Goal: Obtain resource: Download file/media

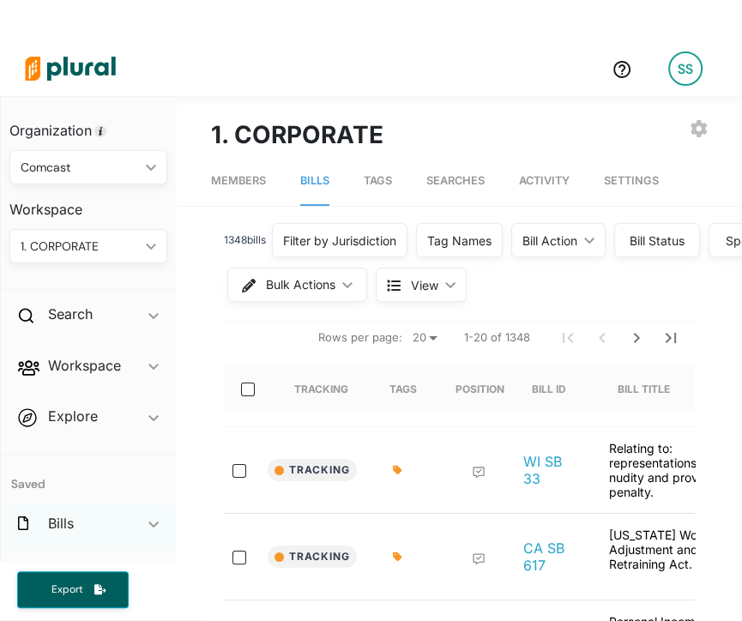
scroll to position [48, 0]
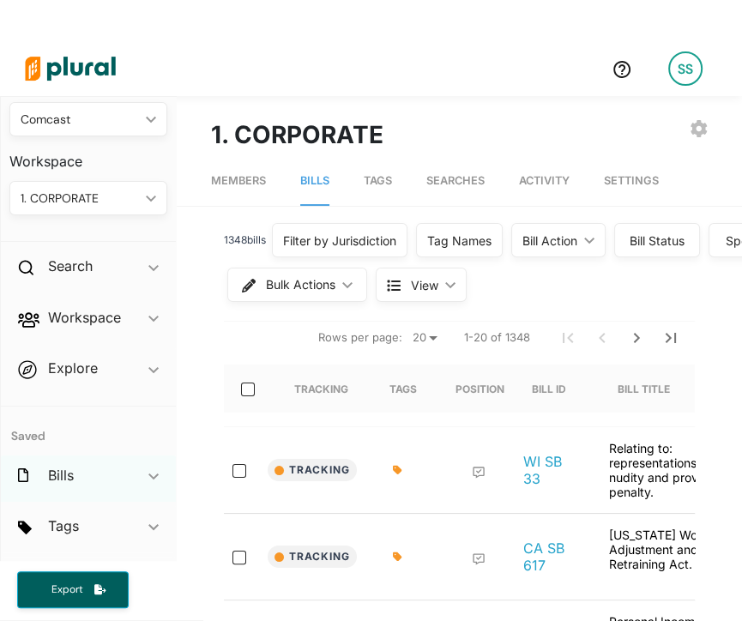
click at [89, 484] on div "Bills ic_keyboard_arrow_down" at bounding box center [88, 479] width 175 height 46
click at [96, 481] on div "Bills ic_keyboard_arrow_down" at bounding box center [88, 479] width 175 height 46
click at [91, 516] on div "Tags ic_keyboard_arrow_down" at bounding box center [88, 529] width 175 height 46
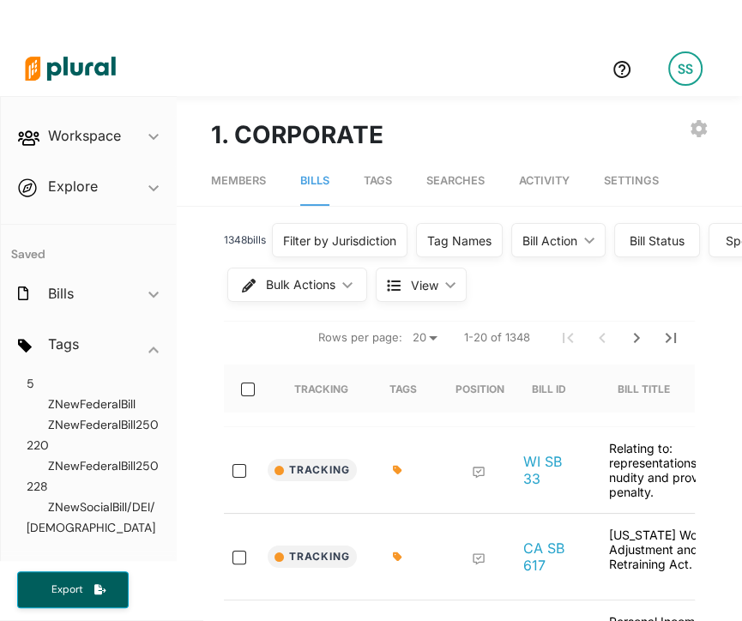
scroll to position [1319, 0]
click at [88, 593] on span "Export" at bounding box center [66, 590] width 55 height 15
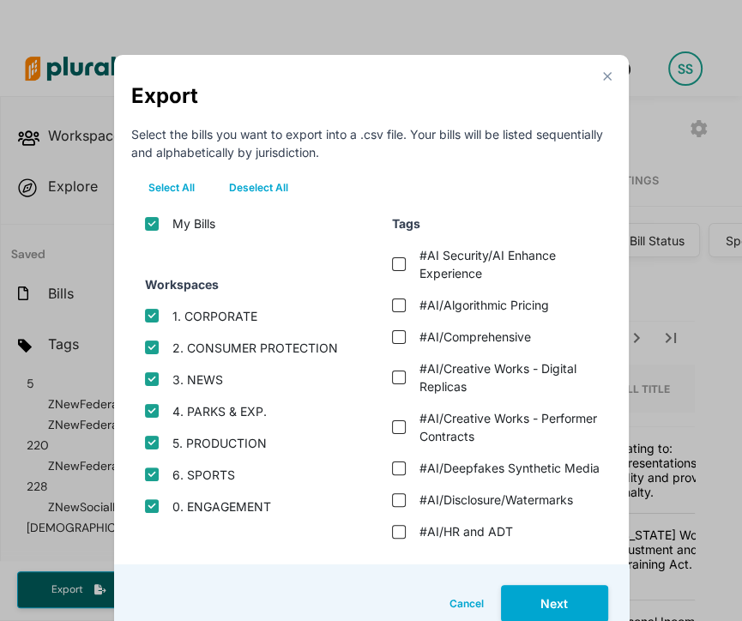
scroll to position [21, 0]
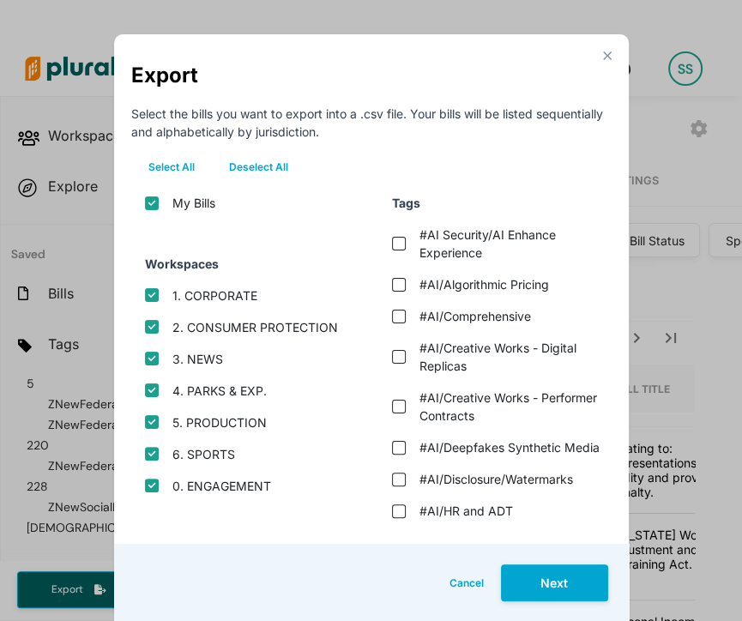
click at [237, 172] on button "Deselect All" at bounding box center [259, 167] width 94 height 26
checkbox input "false"
checkbox protection "false"
checkbox input "false"
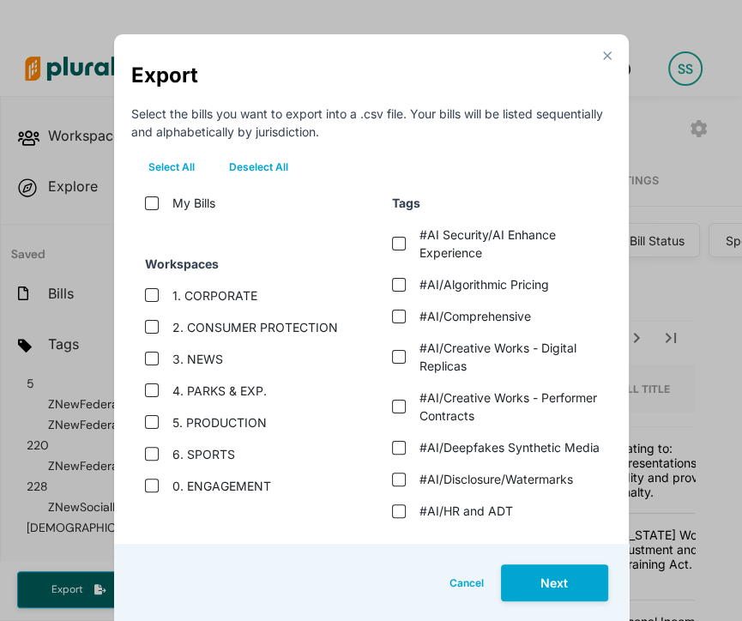
checkbox exp\ "false"
checkbox input "false"
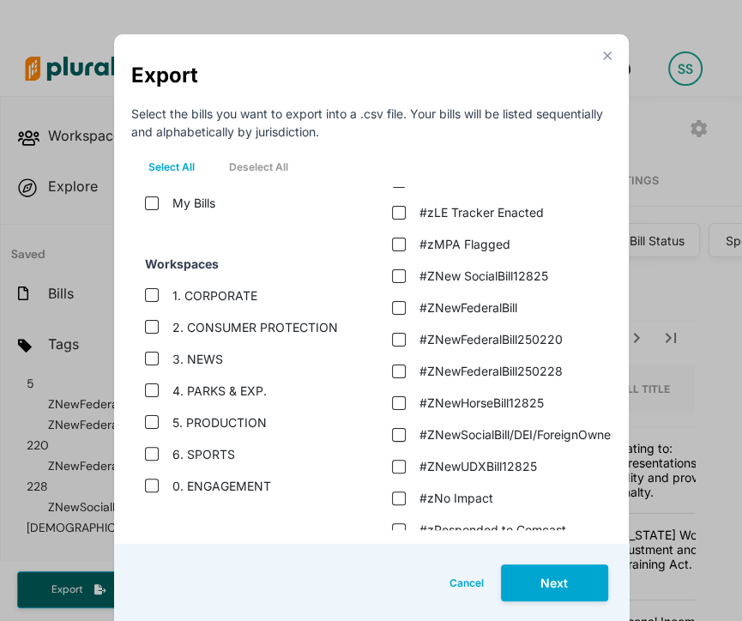
scroll to position [4288, 0]
click at [478, 189] on label "#zLE Tracker Dead/Inactive" at bounding box center [498, 180] width 157 height 18
click at [406, 187] on dead\/inactive "#zLE Tracker Dead/Inactive" at bounding box center [399, 180] width 14 height 14
checkbox dead\/inactive "true"
click at [577, 572] on button "Next" at bounding box center [554, 583] width 107 height 37
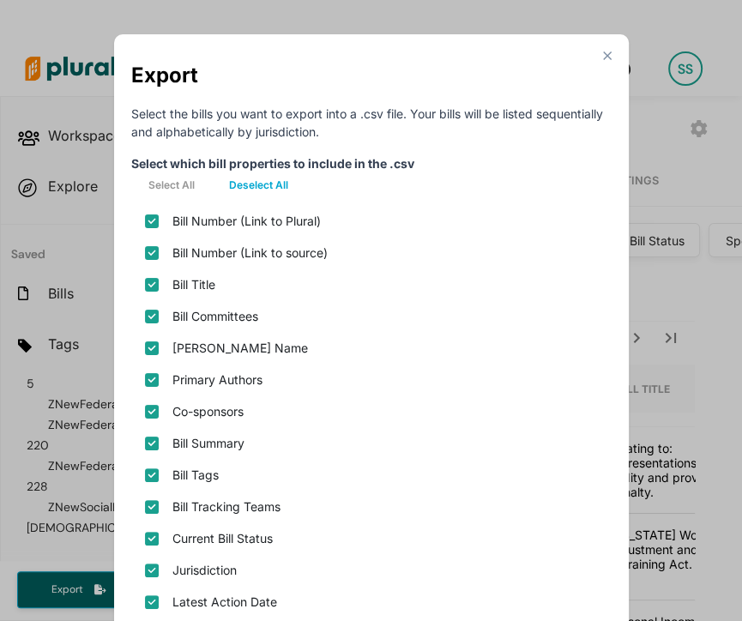
click at [577, 572] on div "Jurisdiction" at bounding box center [371, 570] width 481 height 32
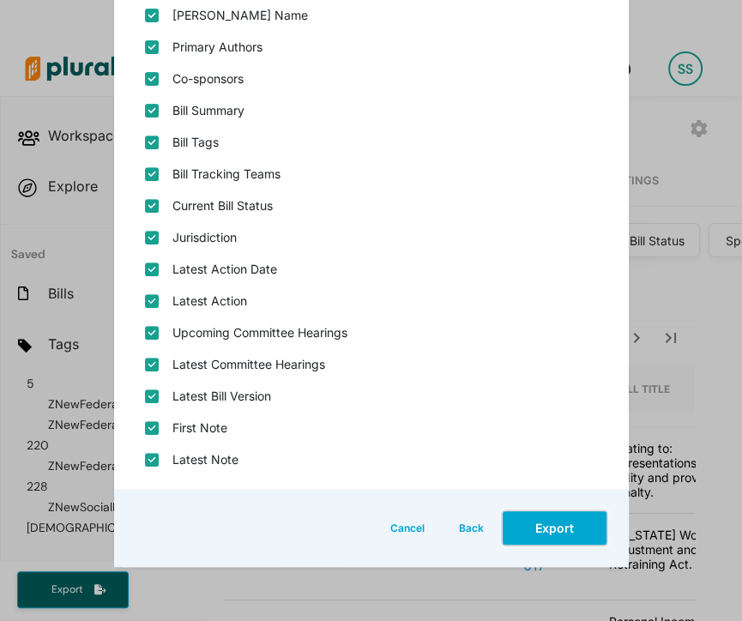
click at [566, 538] on button "Export" at bounding box center [554, 528] width 107 height 37
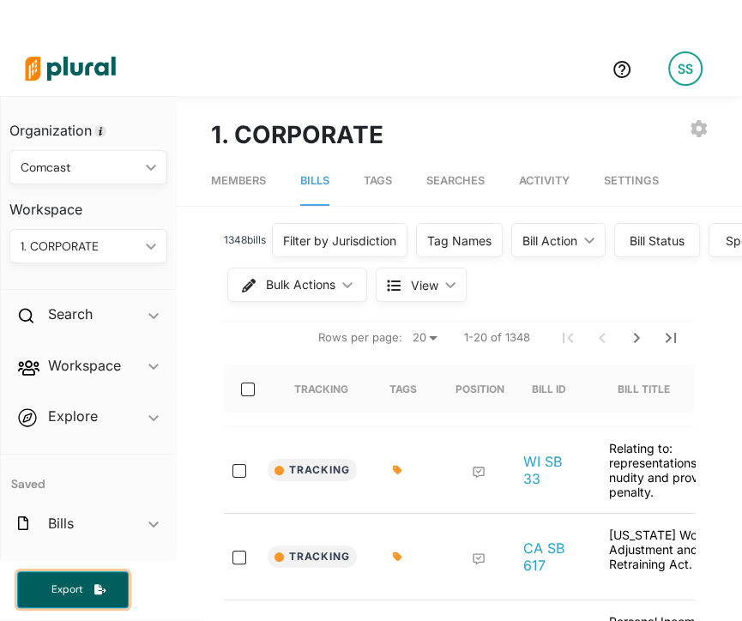
click at [81, 601] on button "Export" at bounding box center [73, 590] width 112 height 37
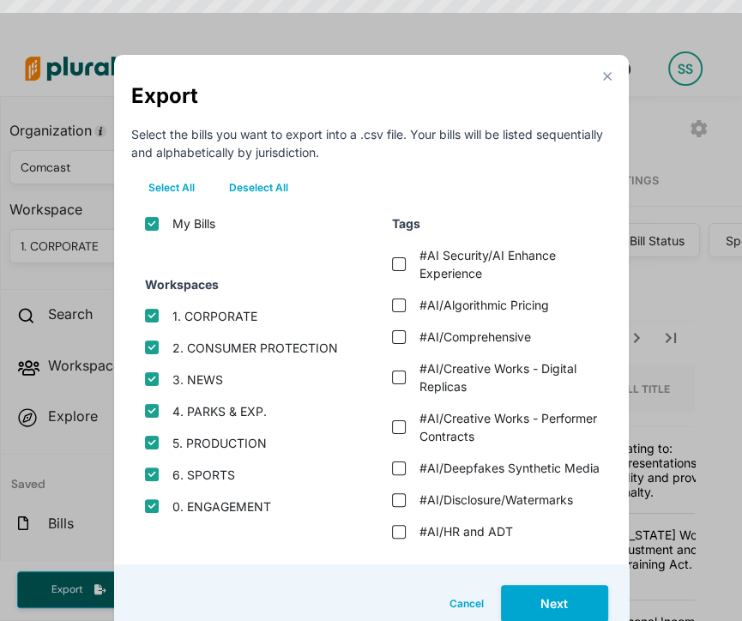
scroll to position [21, 0]
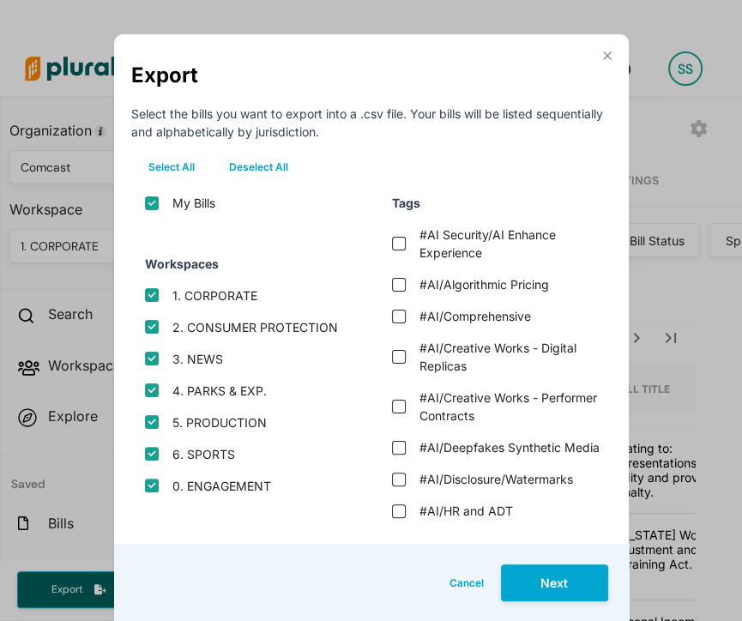
click at [268, 160] on button "Deselect All" at bounding box center [259, 167] width 94 height 26
checkbox input "false"
checkbox protection "false"
checkbox input "false"
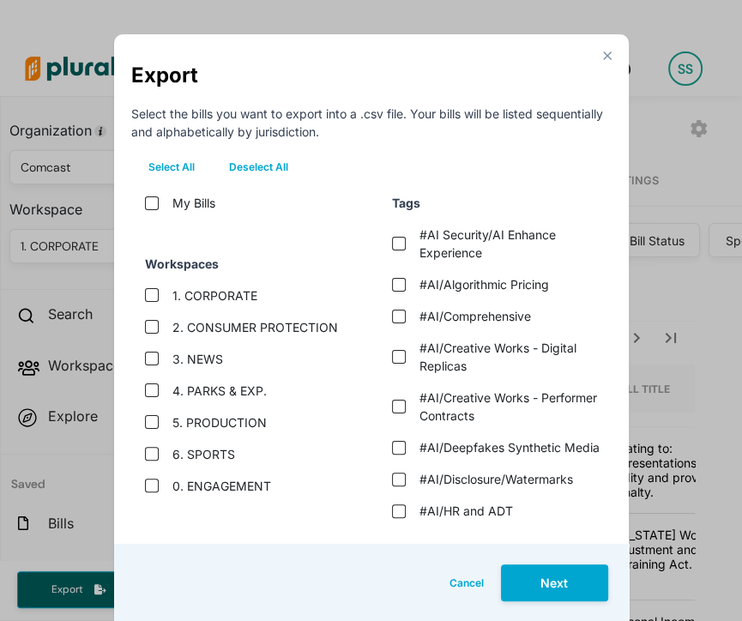
checkbox exp\ "false"
checkbox input "false"
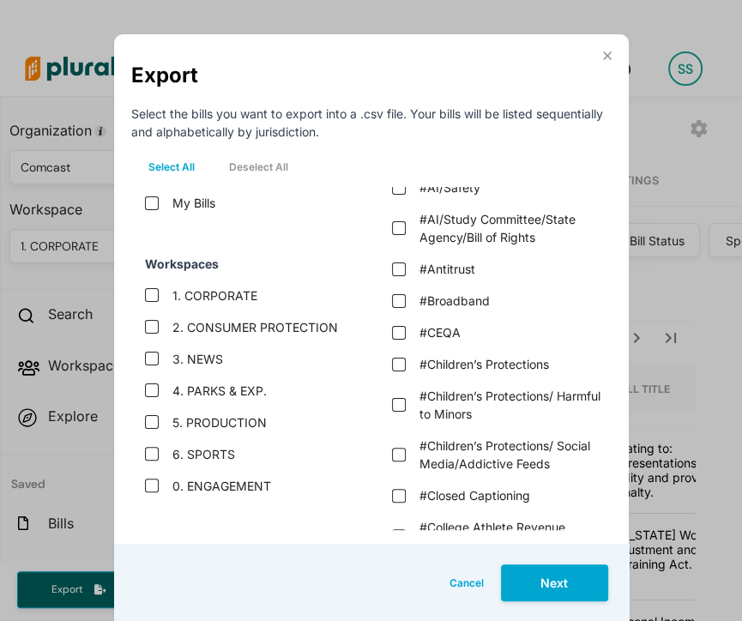
scroll to position [532, 0]
click at [396, 235] on "#AI/Study Committee/State Agency/Bill of Rights" at bounding box center [399, 228] width 14 height 14
checkbox "true"
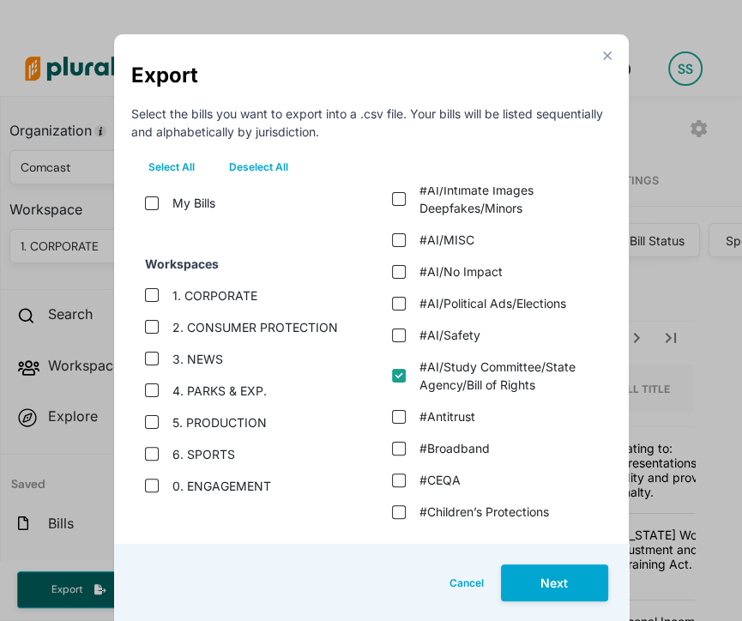
scroll to position [360, 0]
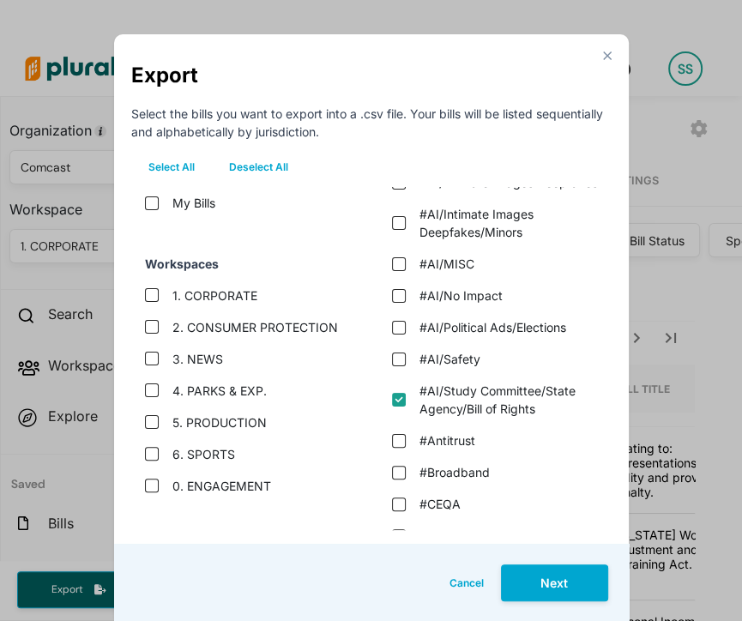
click at [397, 375] on div "#AI/Safety" at bounding box center [491, 359] width 227 height 32
click at [395, 366] on input "#AI/Safety" at bounding box center [399, 360] width 14 height 14
checkbox input "true"
click at [392, 335] on "#AI/Political Ads/Elections" at bounding box center [399, 328] width 14 height 14
checkbox "true"
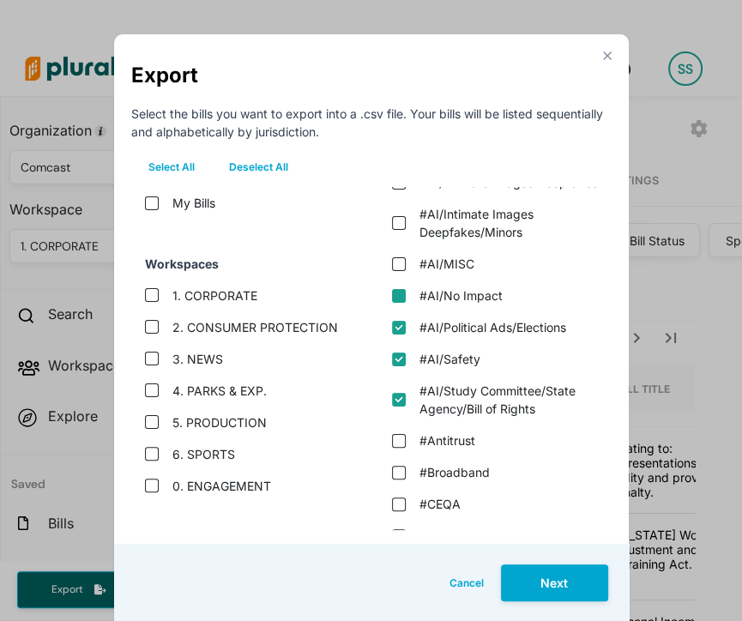
click at [392, 303] on "#AI/No Impact" at bounding box center [399, 296] width 14 height 14
checkbox "true"
click at [393, 280] on div "#AI/MISC" at bounding box center [491, 264] width 227 height 32
click at [392, 230] on "#AI/Intimate Images Deepfakes/Minors" at bounding box center [399, 223] width 14 height 14
checkbox "true"
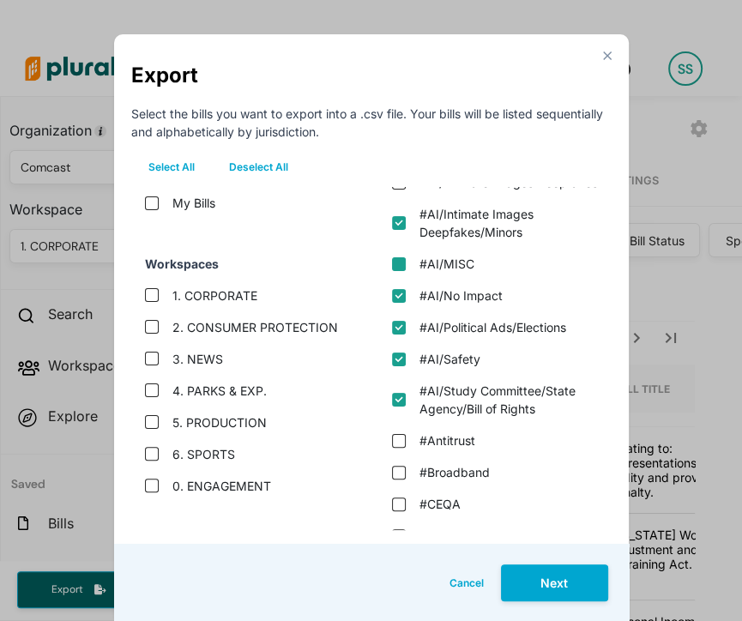
click at [392, 271] on input "#AI/MISC" at bounding box center [399, 264] width 14 height 14
checkbox input "true"
click at [392, 190] on "#AI/Intimate Images Deepfakes" at bounding box center [399, 183] width 14 height 14
checkbox "true"
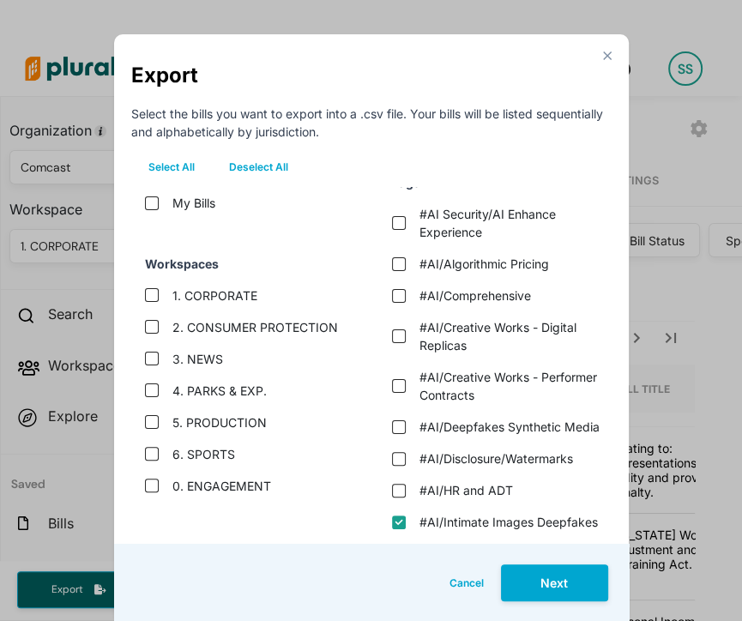
scroll to position [108, 0]
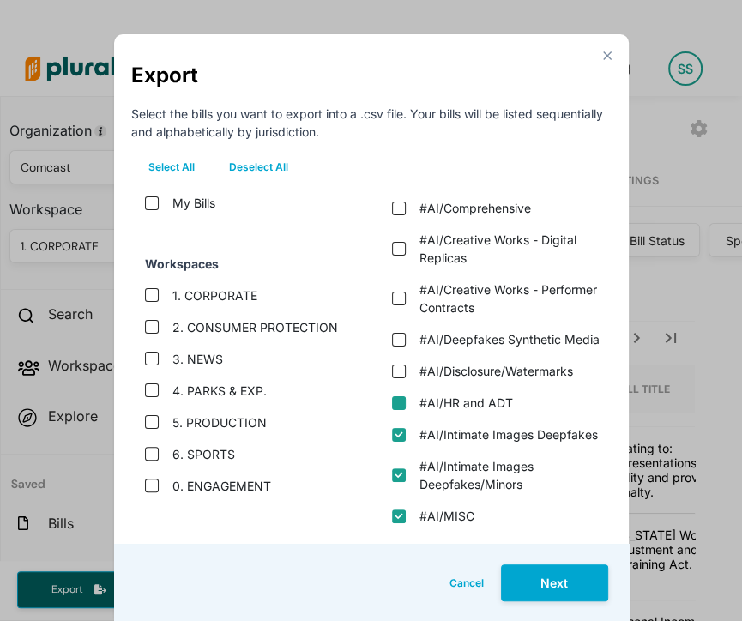
click at [392, 410] on "#AI/HR and ADT" at bounding box center [399, 403] width 14 height 14
checkbox "true"
click at [395, 378] on input "#AI/Disclosure/Watermarks" at bounding box center [399, 372] width 14 height 14
checkbox input "true"
click at [396, 347] on media "#AI/Deepfakes Synthetic Media" at bounding box center [399, 340] width 14 height 14
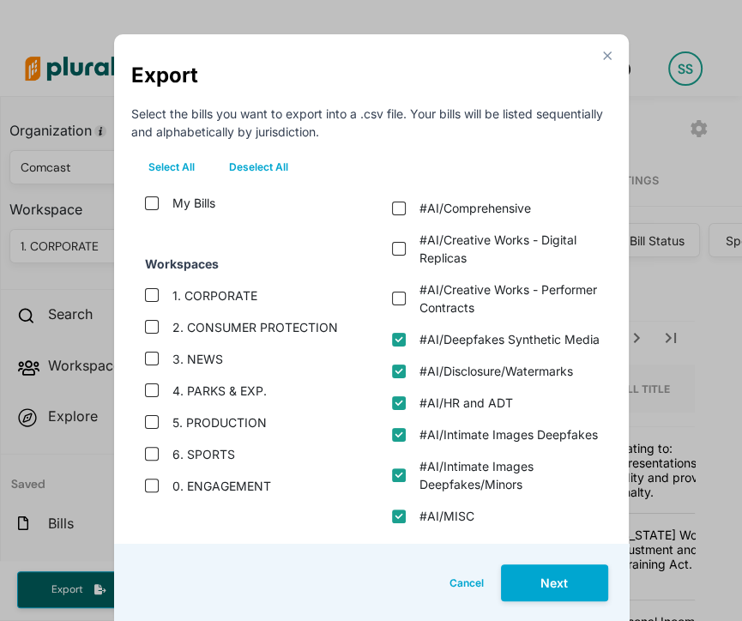
checkbox media "true"
click at [396, 298] on "#AI/Creative Works - Performer Contracts" at bounding box center [399, 299] width 14 height 14
checkbox "true"
click at [396, 250] on "#AI/Creative Works - Digital Replicas" at bounding box center [399, 249] width 14 height 14
checkbox "true"
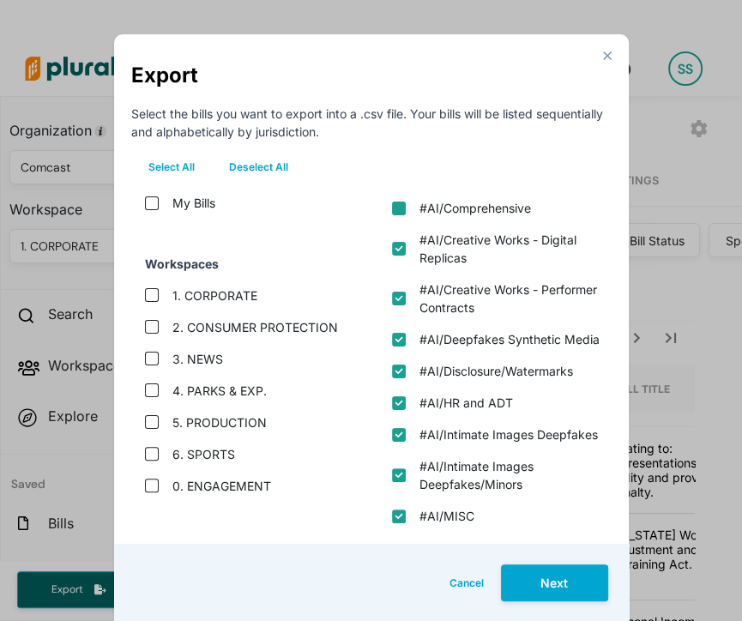
click at [395, 205] on input "#AI/Comprehensive" at bounding box center [399, 209] width 14 height 14
checkbox input "true"
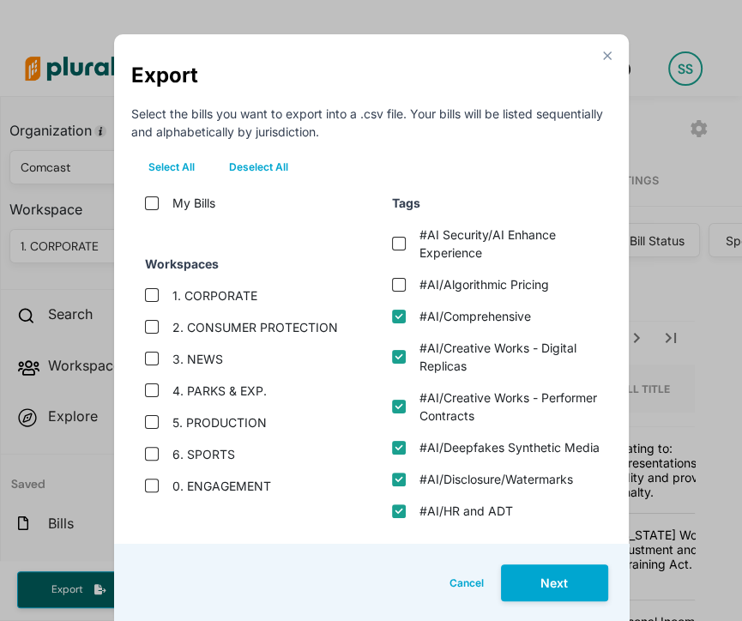
click at [395, 283] on input "#AI/Algorithmic Pricing" at bounding box center [399, 285] width 14 height 14
checkbox input "true"
click at [391, 250] on div "#AI Security/AI Enhance Experience" at bounding box center [491, 244] width 227 height 50
click at [392, 246] on experience "#AI Security/AI Enhance Experience" at bounding box center [399, 244] width 14 height 14
checkbox experience "true"
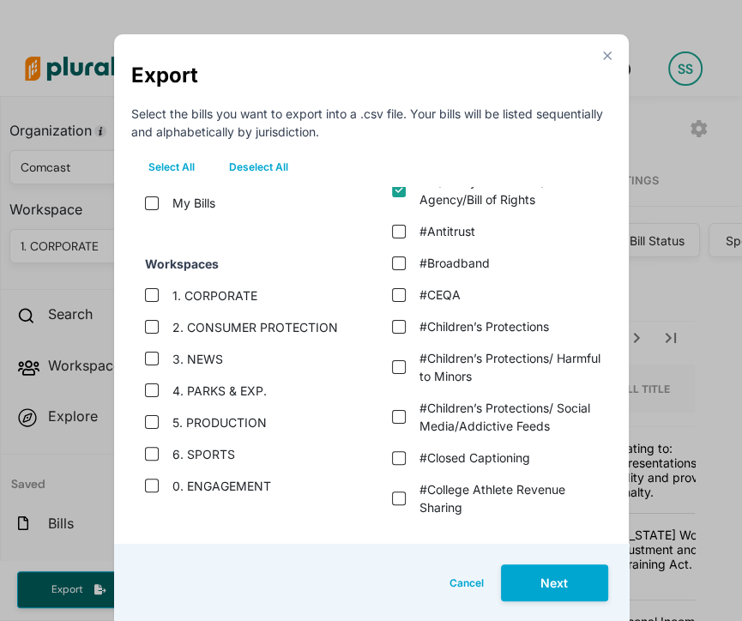
scroll to position [572, 0]
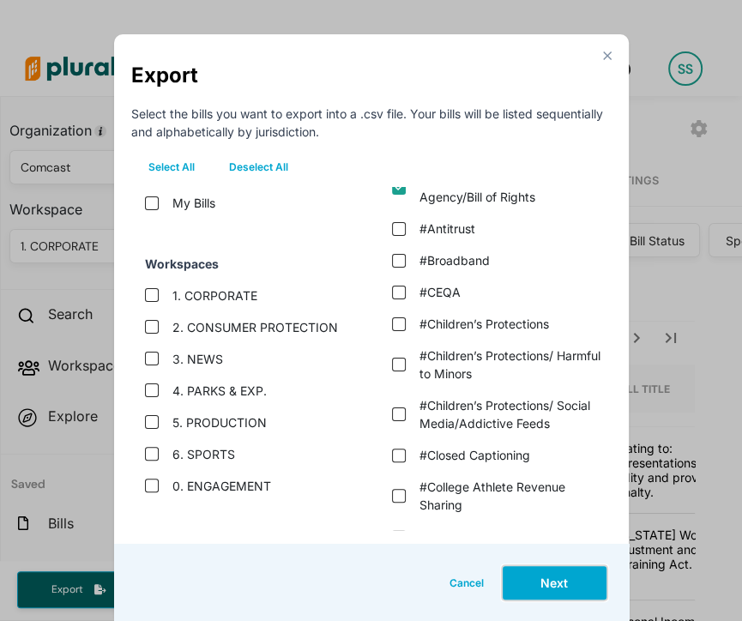
click at [564, 577] on button "Next" at bounding box center [554, 583] width 107 height 37
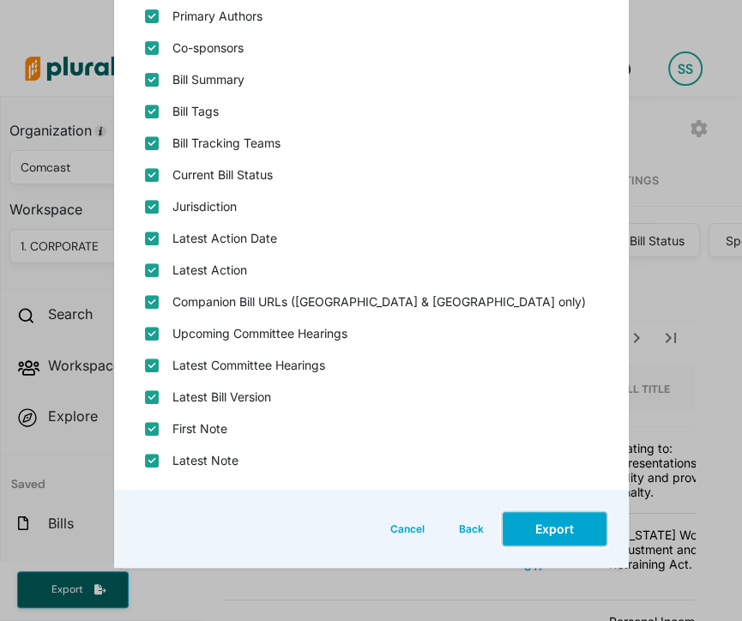
scroll to position [384, 0]
click at [542, 518] on button "Export" at bounding box center [554, 529] width 107 height 37
